Goal: Information Seeking & Learning: Learn about a topic

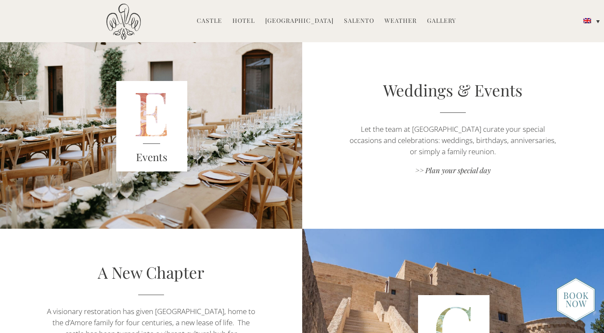
scroll to position [1142, 0]
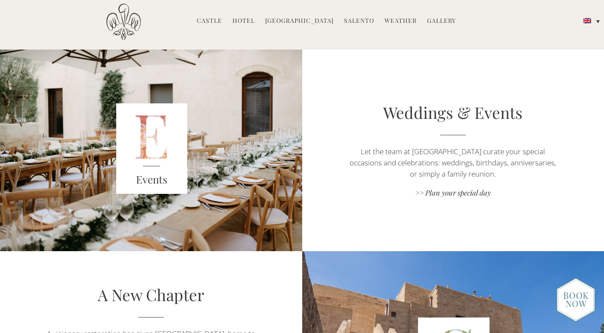
click at [169, 167] on div "Events" at bounding box center [151, 182] width 71 height 32
click at [478, 195] on link ">> Plan your special day" at bounding box center [452, 194] width 211 height 12
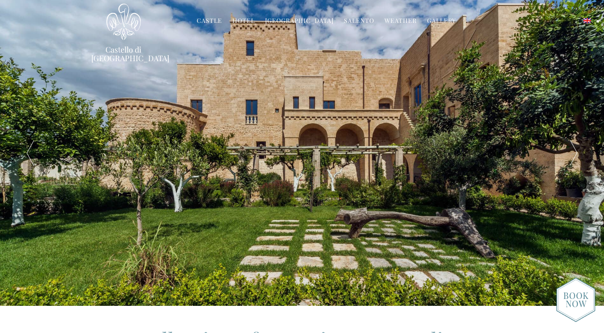
scroll to position [0, 0]
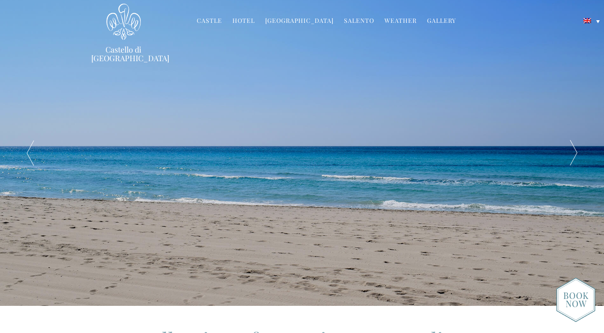
click at [434, 19] on link "Gallery" at bounding box center [441, 21] width 29 height 10
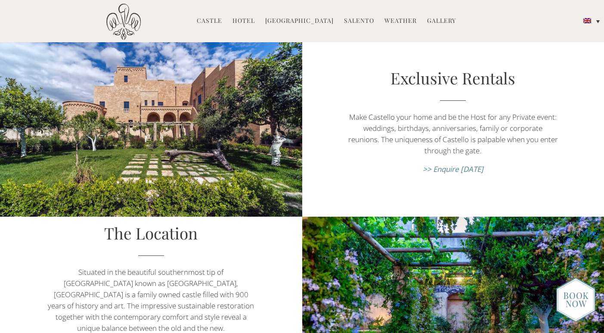
scroll to position [149, 0]
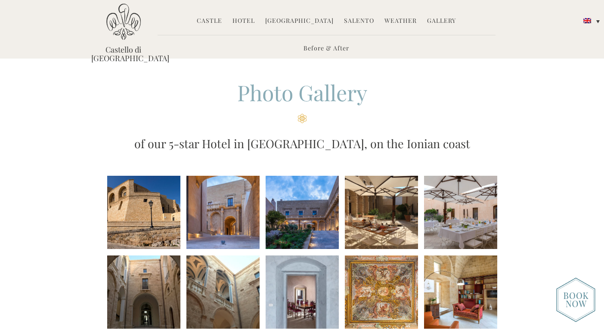
click at [151, 220] on li at bounding box center [143, 212] width 73 height 73
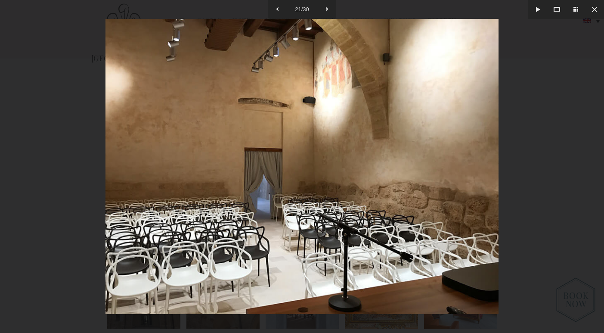
click at [559, 170] on div at bounding box center [302, 166] width 604 height 333
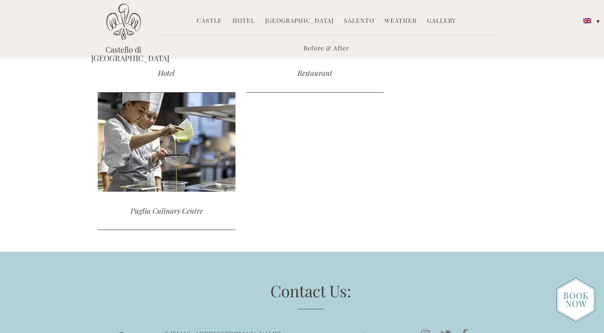
scroll to position [1054, 0]
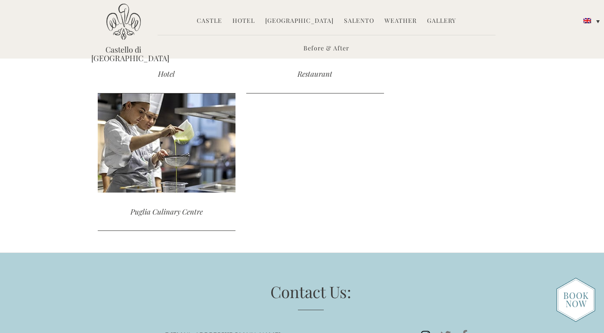
click at [422, 330] on icon at bounding box center [425, 335] width 19 height 10
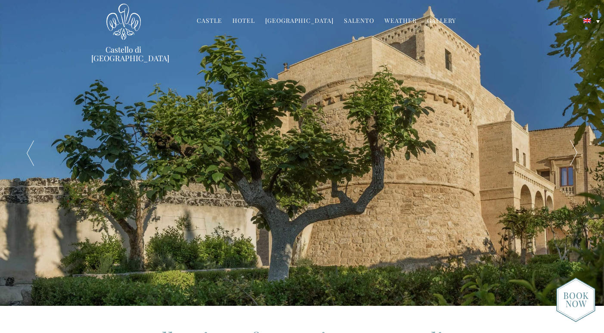
click at [439, 20] on link "Gallery" at bounding box center [441, 21] width 29 height 10
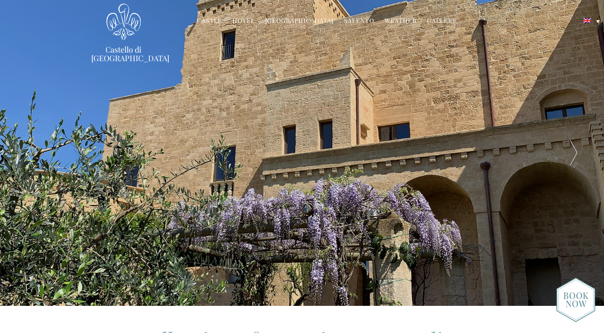
click at [354, 20] on link "Salento" at bounding box center [359, 21] width 30 height 10
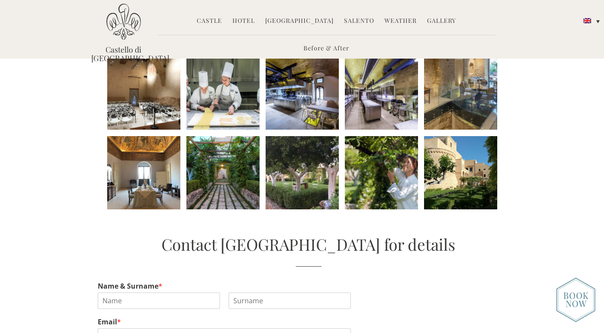
scroll to position [436, 0]
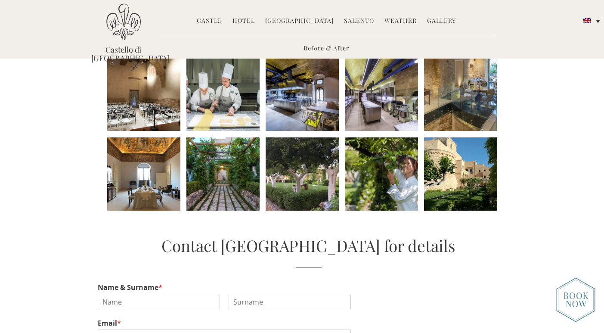
click at [480, 188] on li at bounding box center [460, 173] width 73 height 73
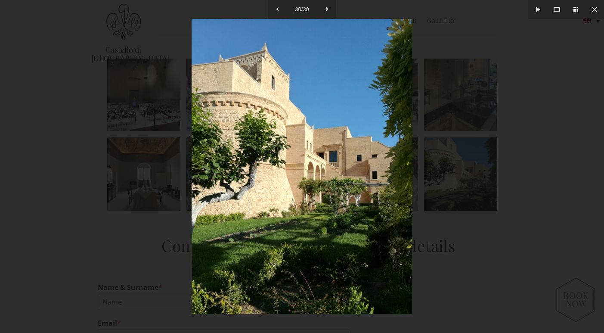
click at [481, 271] on div at bounding box center [302, 166] width 604 height 333
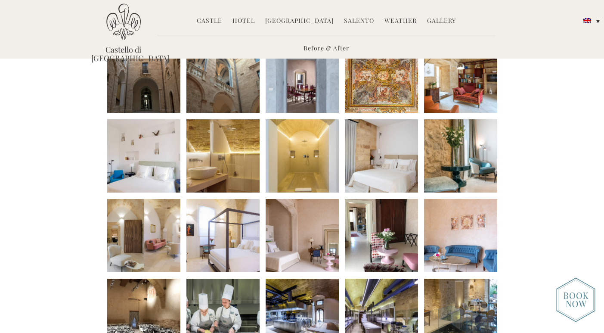
scroll to position [146, 0]
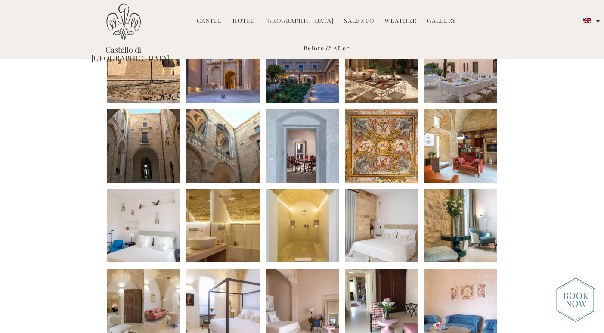
click at [255, 18] on link "Hotel" at bounding box center [243, 21] width 22 height 10
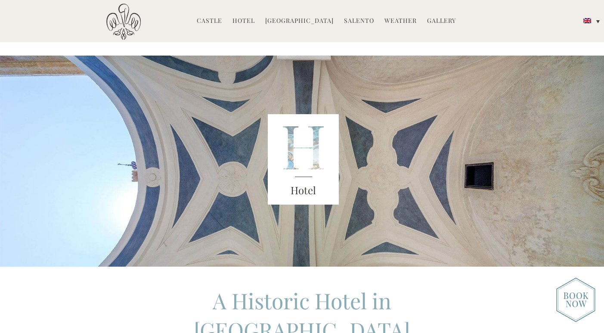
scroll to position [3, 0]
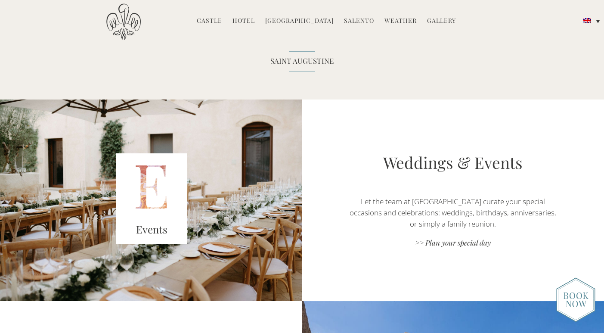
scroll to position [1098, 0]
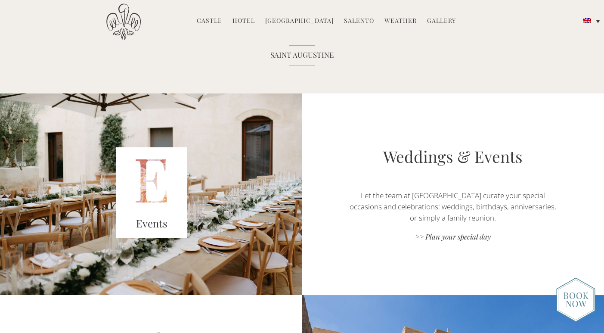
click at [264, 259] on img at bounding box center [151, 193] width 302 height 201
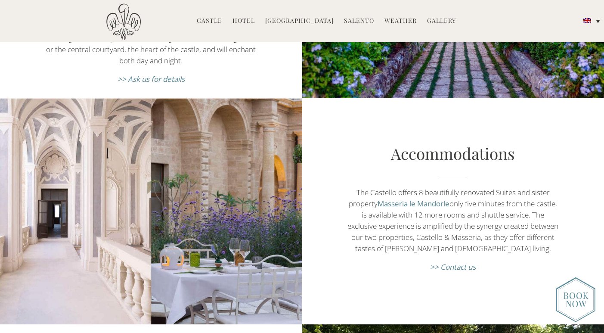
scroll to position [479, 0]
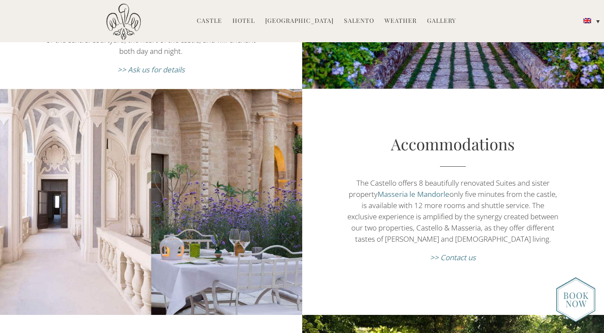
click at [429, 189] on link "Masseria le Mandorle" at bounding box center [413, 194] width 72 height 10
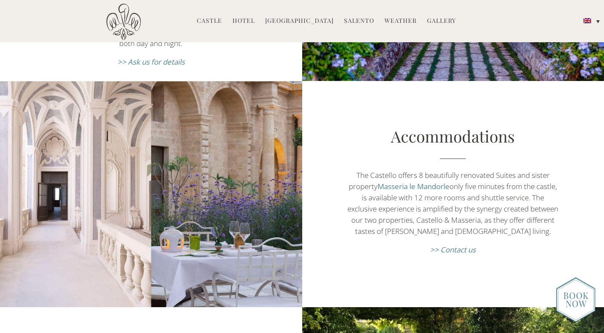
scroll to position [501, 0]
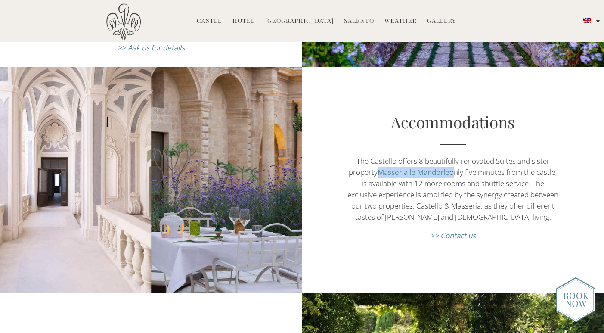
drag, startPoint x: 462, startPoint y: 160, endPoint x: 388, endPoint y: 159, distance: 74.4
click at [388, 159] on p "The Castello offers 8 beautifully renovated Suites and sister property Masseria…" at bounding box center [452, 188] width 211 height 67
copy p "Masseria le Mandorle"
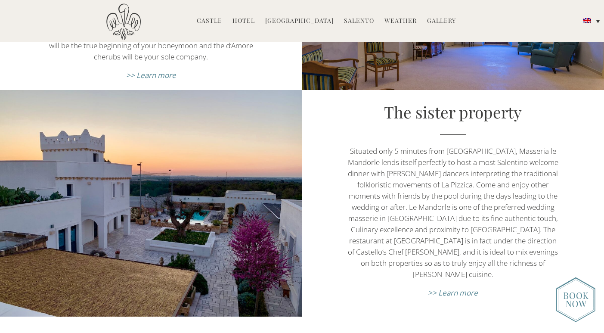
scroll to position [2990, 0]
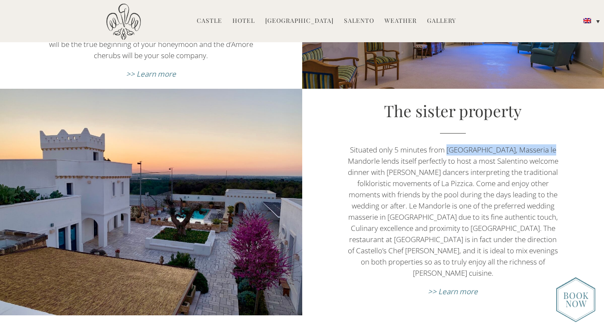
drag, startPoint x: 451, startPoint y: 142, endPoint x: 589, endPoint y: 142, distance: 137.7
click at [590, 142] on div "The sister property Situated only 5 minutes from [GEOGRAPHIC_DATA], Masseria le…" at bounding box center [453, 201] width 302 height 205
copy p "Castello, Masseria le Mandorle"
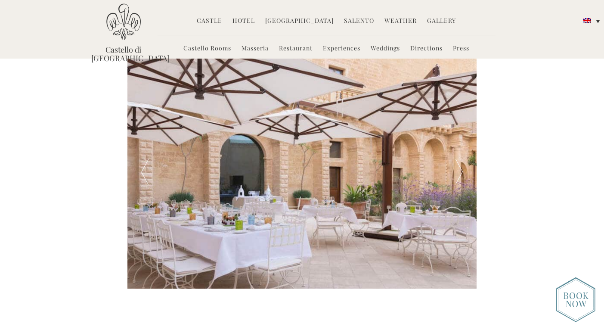
scroll to position [1331, 0]
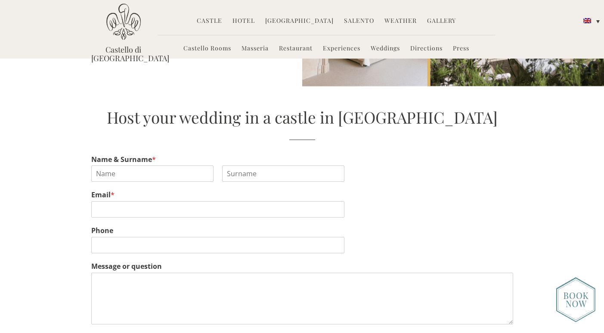
click at [211, 0] on header "Castello di [GEOGRAPHIC_DATA] MENU [GEOGRAPHIC_DATA] History Frescoes Museum Ga…" at bounding box center [302, 29] width 604 height 59
